Goal: Transaction & Acquisition: Download file/media

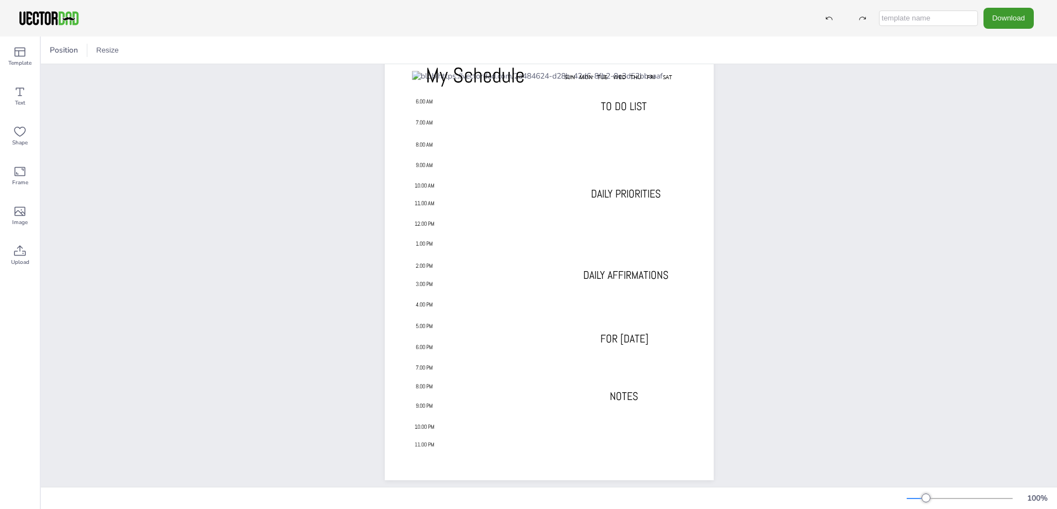
scroll to position [85, 0]
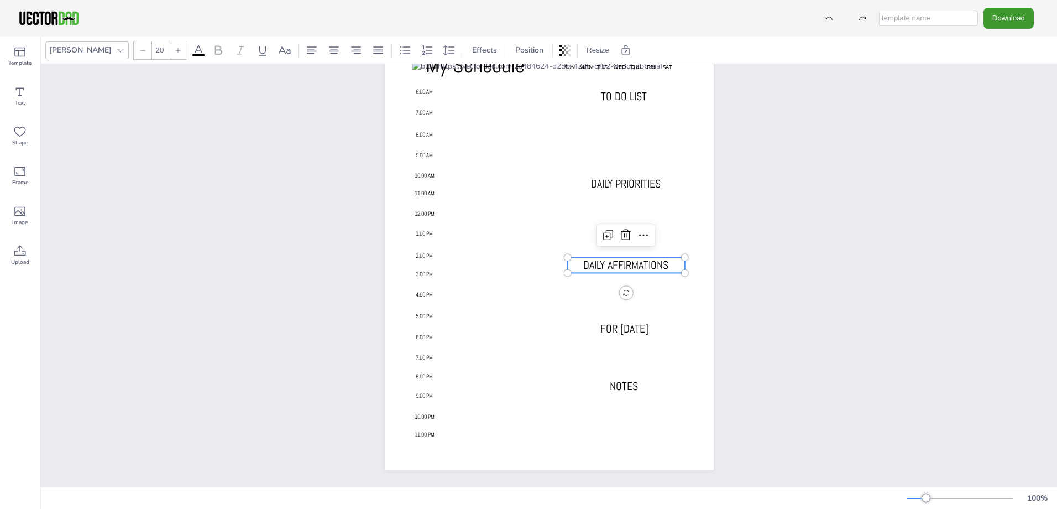
click at [593, 258] on span "DAILY AFFIRMATIONS" at bounding box center [625, 265] width 85 height 14
click at [1006, 21] on button "Download" at bounding box center [1009, 18] width 50 height 20
click at [1005, 132] on li "PDF" at bounding box center [1012, 135] width 91 height 23
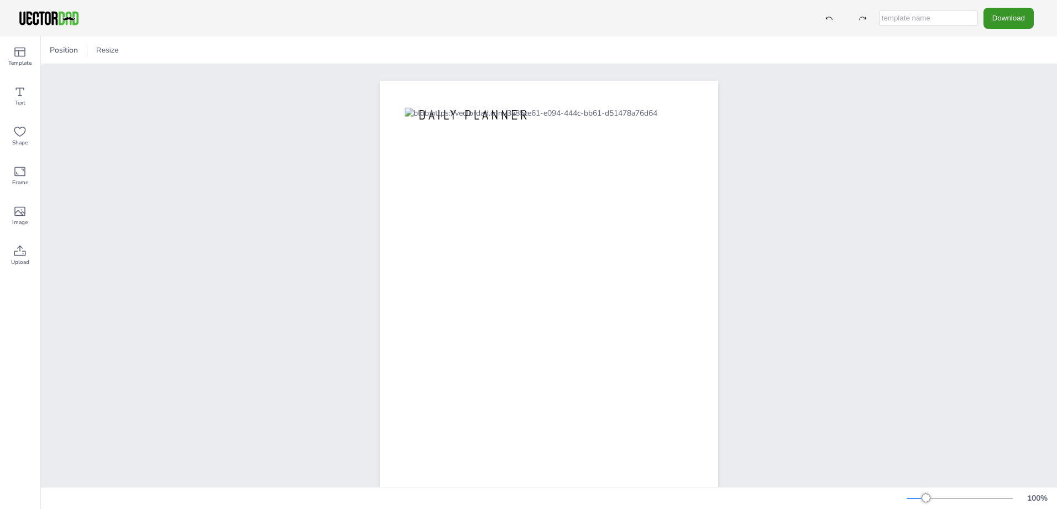
click at [999, 17] on button "Download" at bounding box center [1009, 18] width 50 height 20
click at [995, 138] on li "PDF" at bounding box center [1012, 135] width 91 height 23
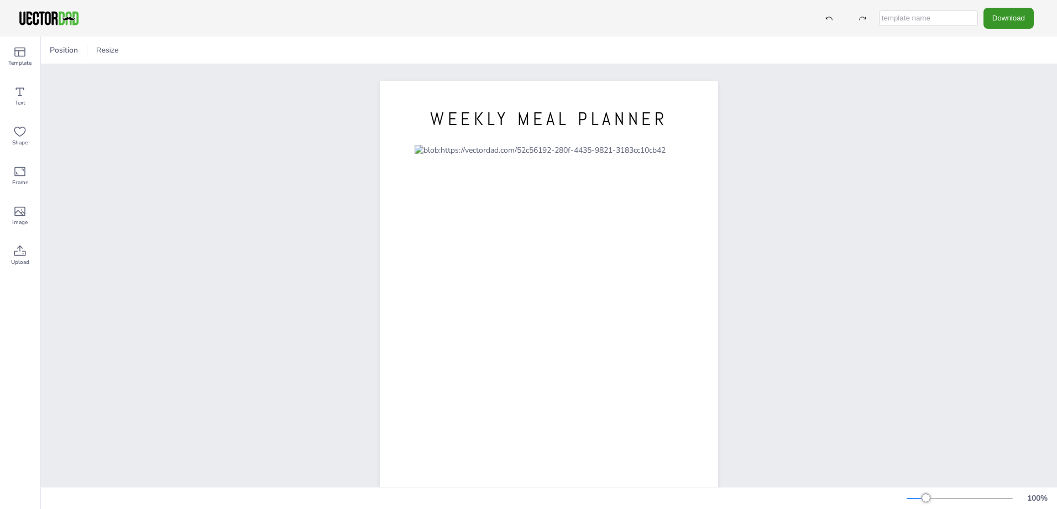
click at [1005, 20] on button "Download" at bounding box center [1009, 18] width 50 height 20
click at [1005, 21] on button "Download" at bounding box center [1009, 18] width 50 height 20
click at [984, 131] on icon "Download" at bounding box center [981, 135] width 12 height 12
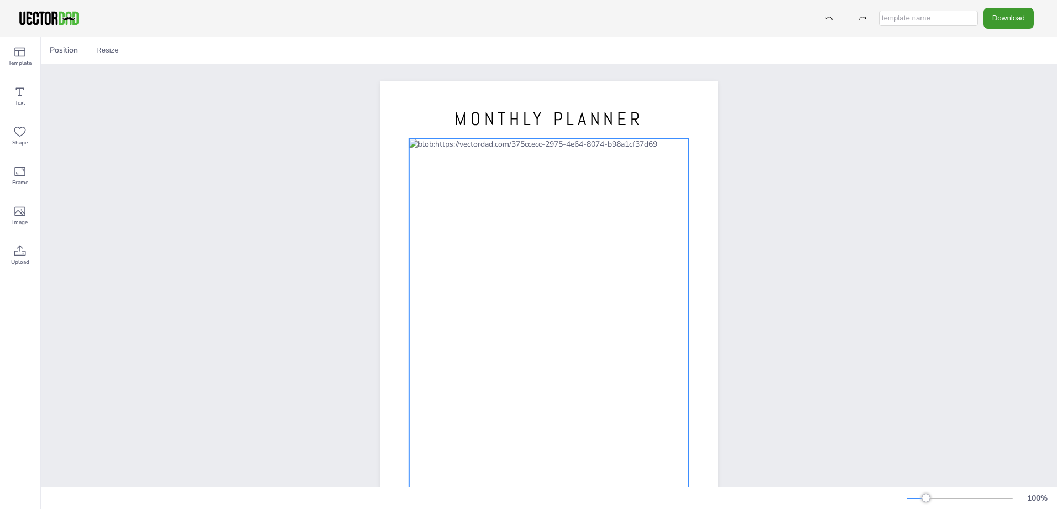
click at [499, 192] on div at bounding box center [549, 315] width 280 height 352
click at [1026, 24] on button "Download" at bounding box center [1009, 18] width 50 height 20
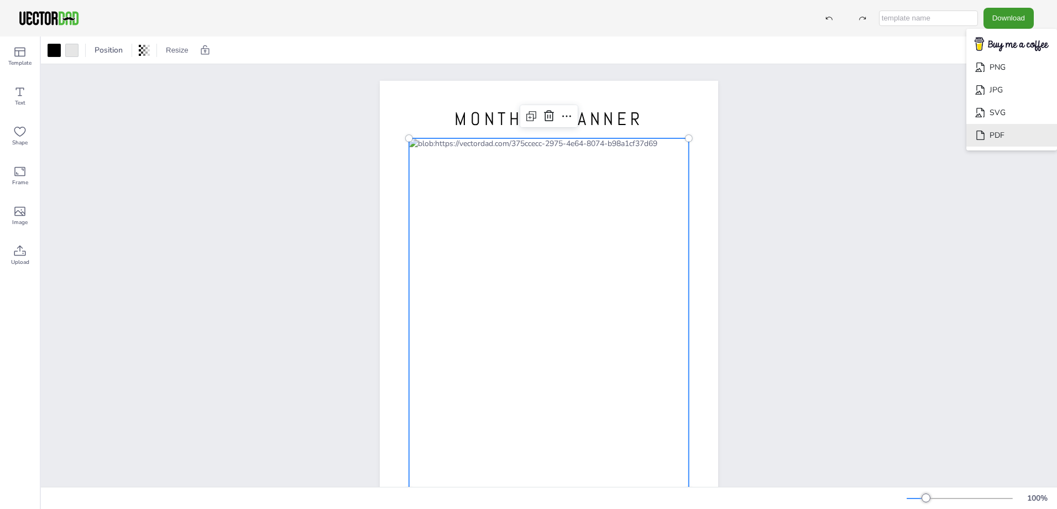
click at [996, 143] on li "PDF" at bounding box center [1012, 135] width 91 height 23
click at [996, 143] on div "vectordad.com MONTHLY PLANNER" at bounding box center [549, 299] width 1016 height 471
